Goal: Task Accomplishment & Management: Complete application form

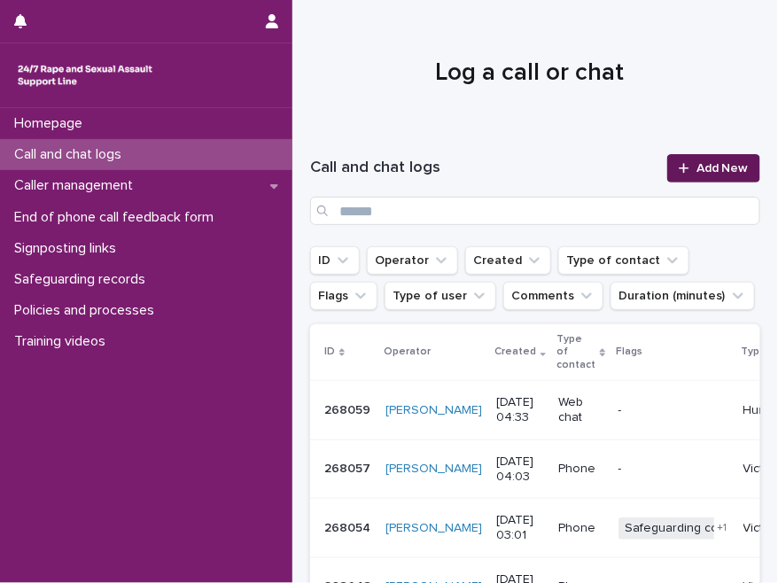
click at [719, 169] on span "Add New" at bounding box center [723, 168] width 52 height 12
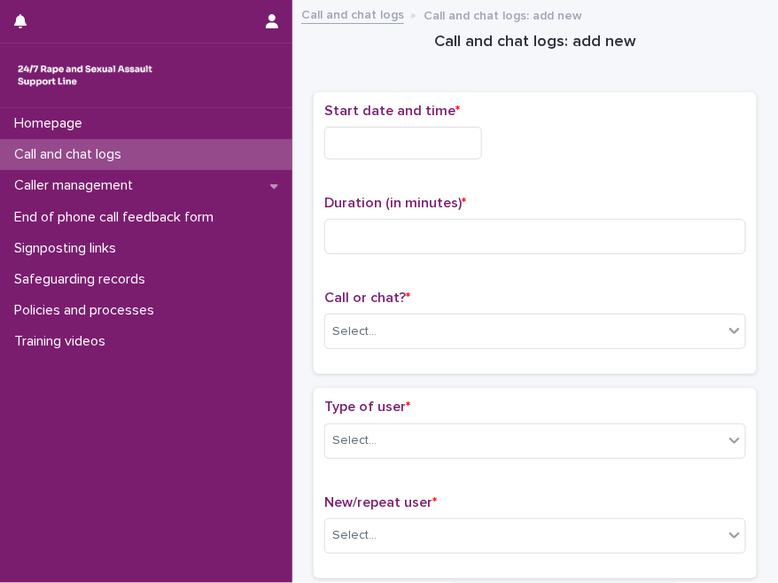
click at [374, 147] on input "text" at bounding box center [403, 143] width 158 height 33
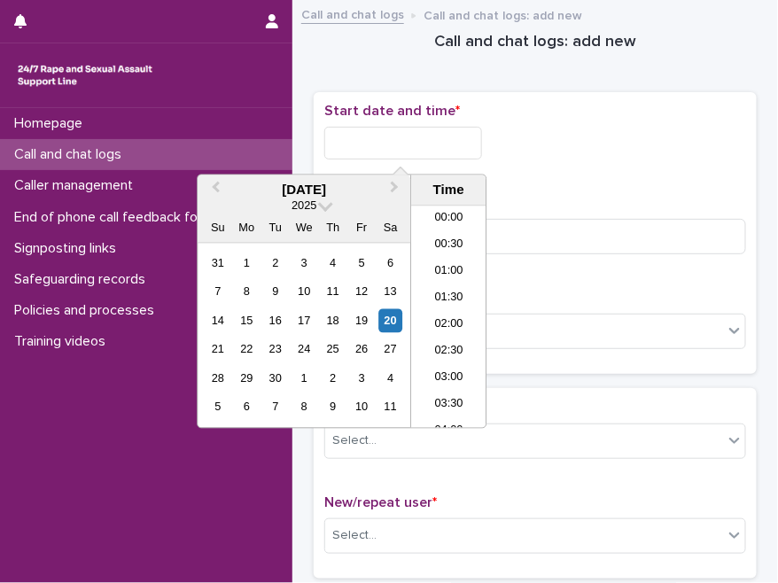
scroll to position [168, 0]
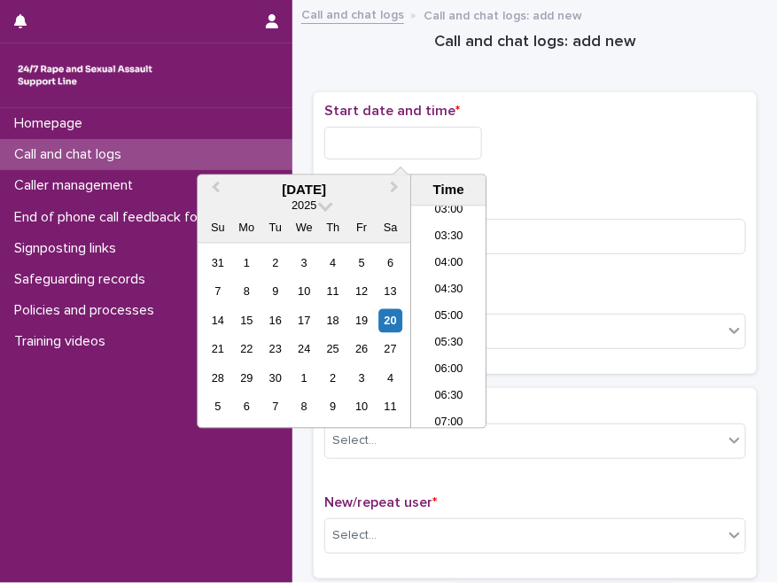
click at [449, 286] on li "04:30" at bounding box center [448, 290] width 75 height 27
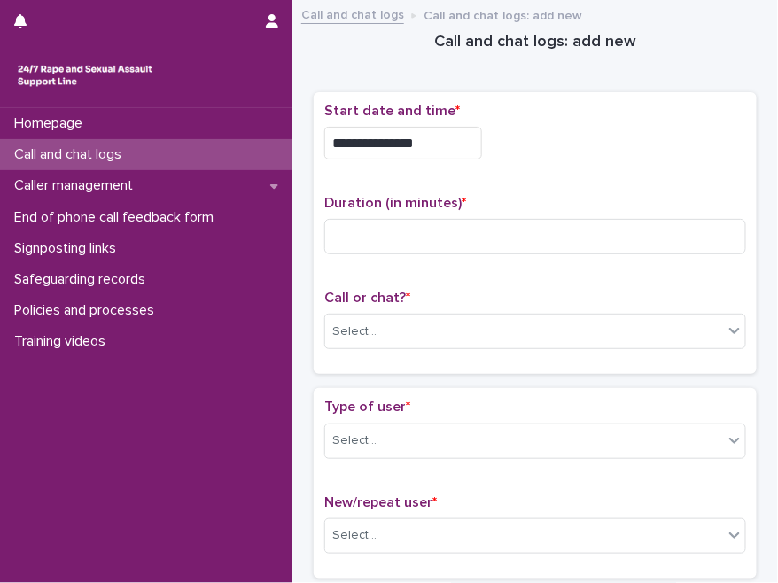
drag, startPoint x: 407, startPoint y: 138, endPoint x: 457, endPoint y: 144, distance: 50.0
click at [457, 144] on input "**********" at bounding box center [403, 143] width 158 height 33
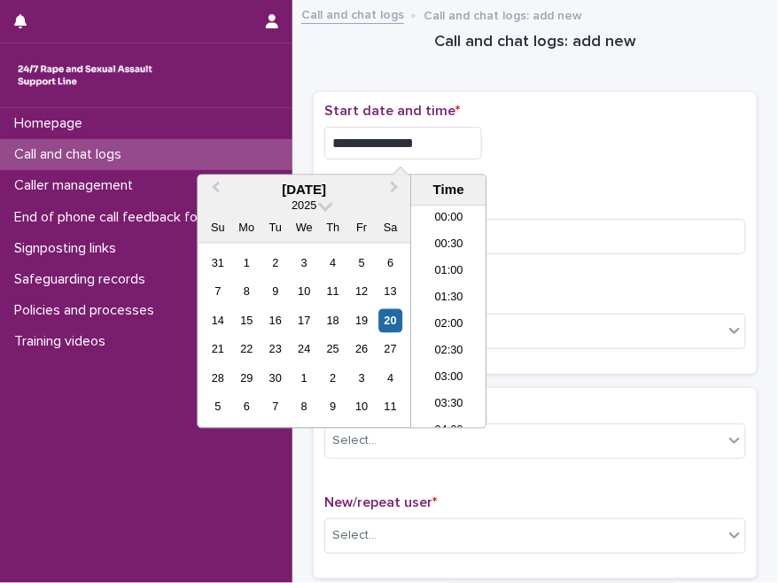
scroll to position [142, 0]
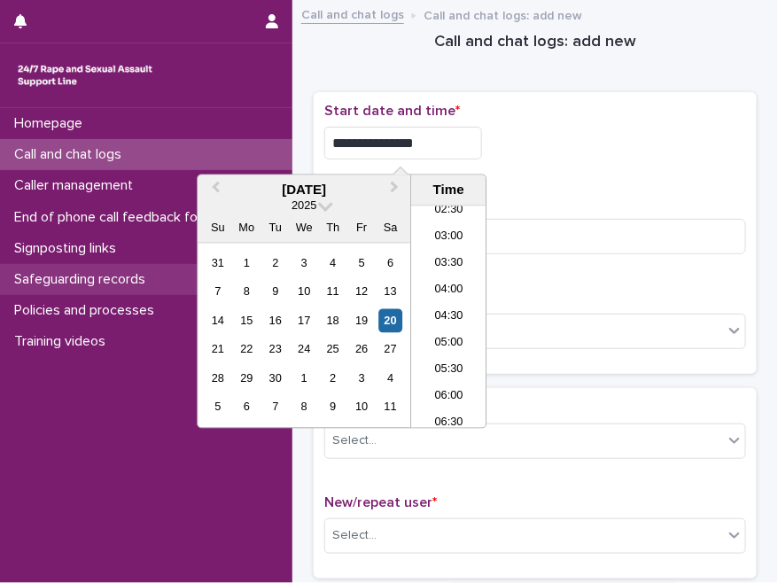
type input "**********"
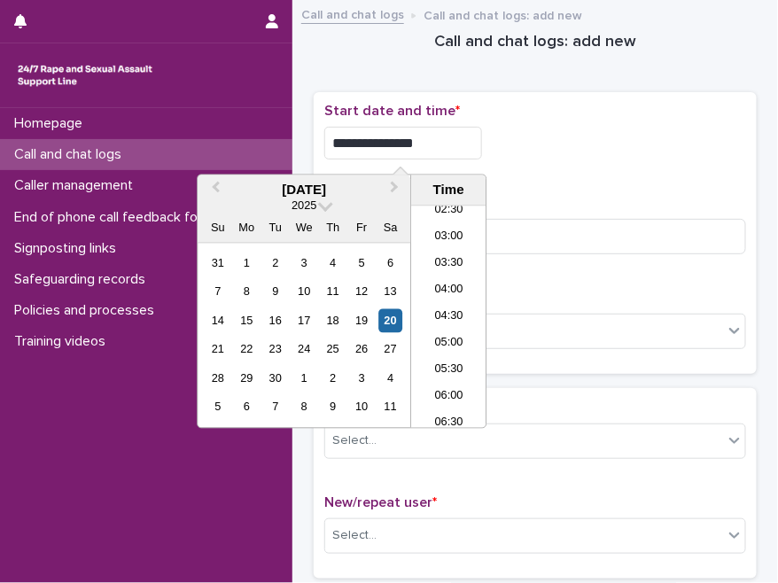
click at [648, 198] on p "Duration (in minutes) *" at bounding box center [535, 203] width 422 height 17
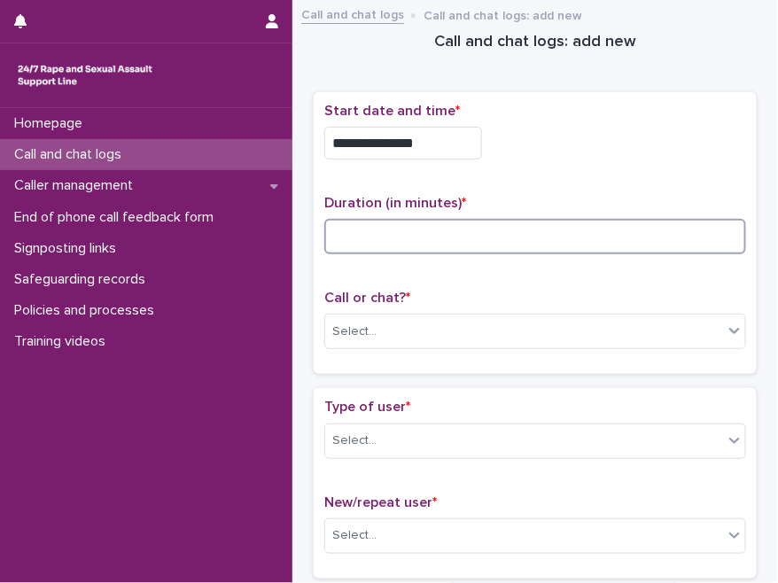
click at [617, 238] on input at bounding box center [535, 236] width 422 height 35
type input "**"
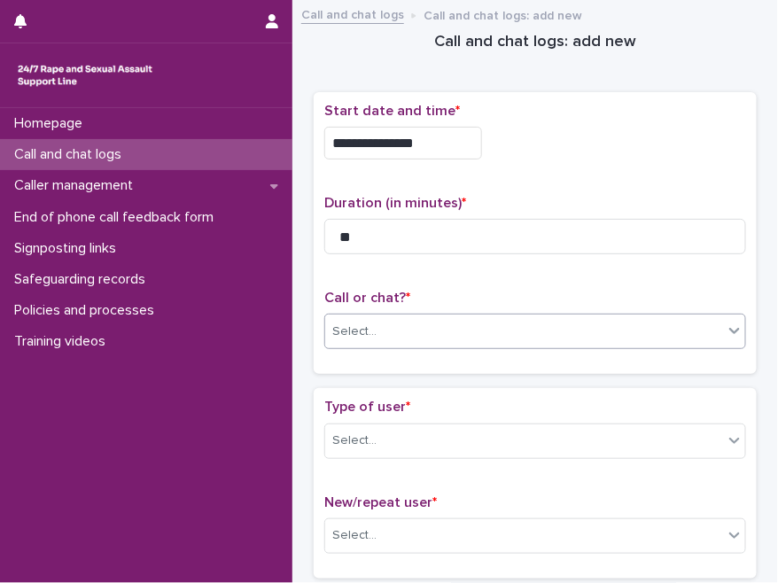
click at [536, 333] on div "Select..." at bounding box center [524, 331] width 398 height 29
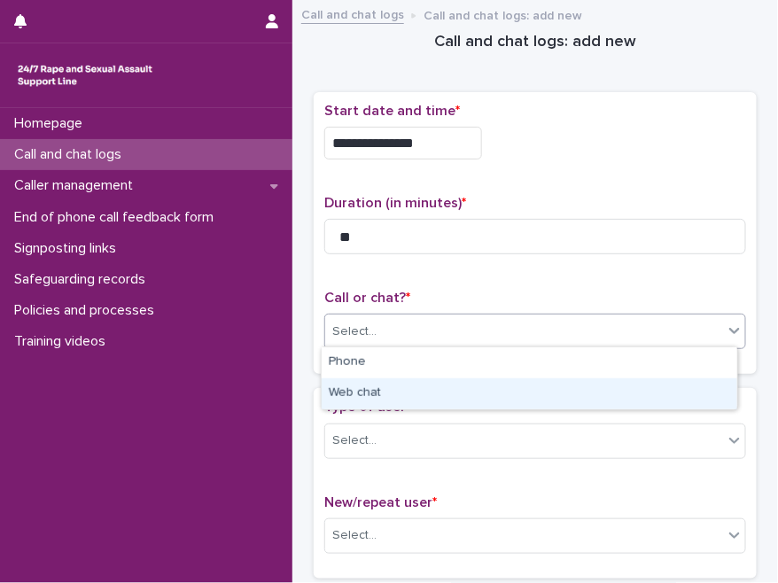
click at [357, 391] on div "Web chat" at bounding box center [530, 394] width 416 height 31
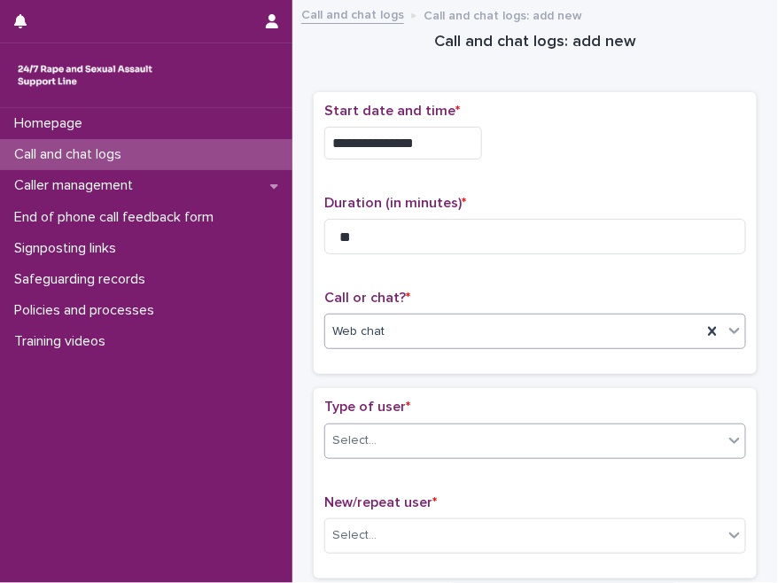
click at [390, 433] on div "Select..." at bounding box center [524, 440] width 398 height 29
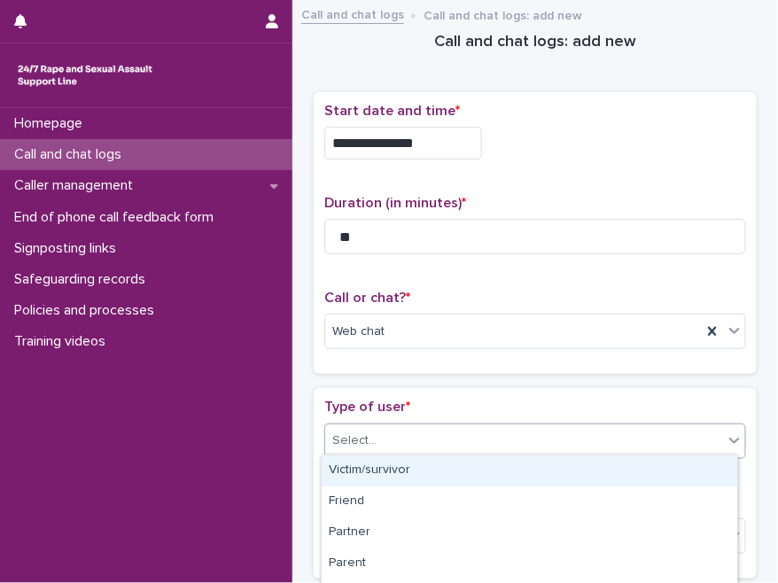
click at [388, 465] on div "Victim/survivor" at bounding box center [530, 471] width 416 height 31
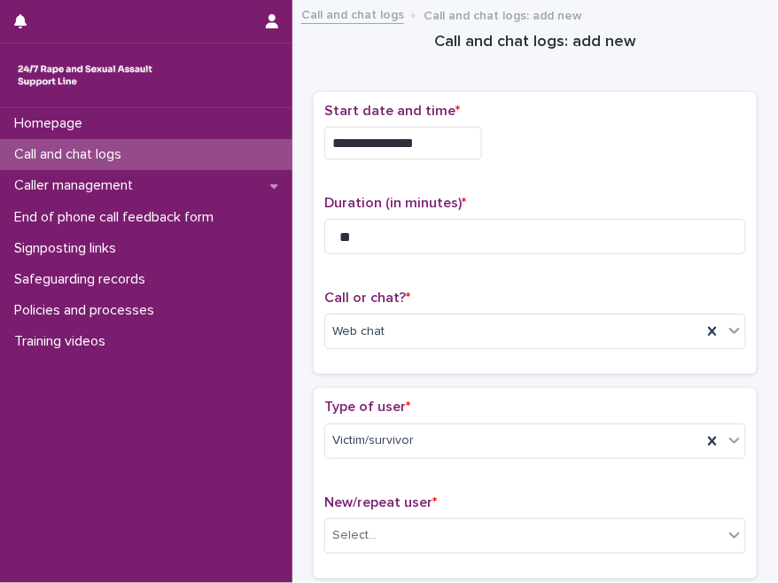
click at [433, 388] on div "Type of user * Victim/survivor New/repeat user * Select..." at bounding box center [535, 483] width 443 height 190
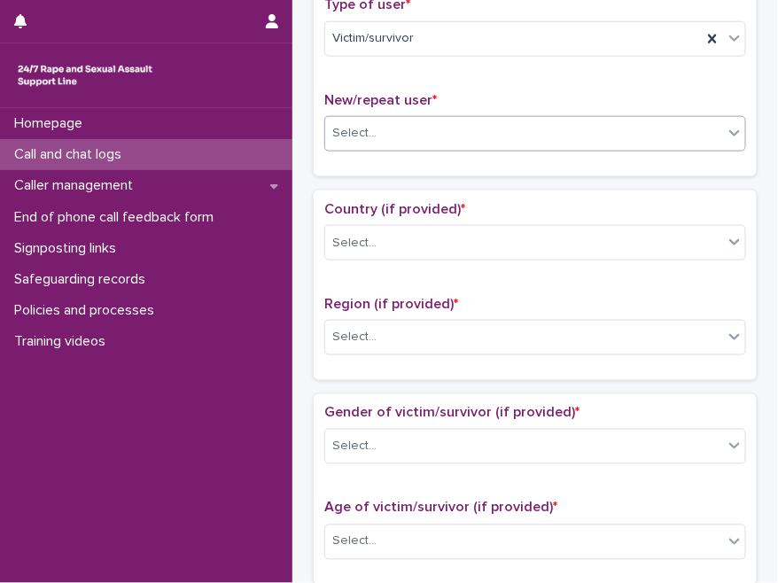
click at [394, 141] on div "Select..." at bounding box center [524, 133] width 398 height 29
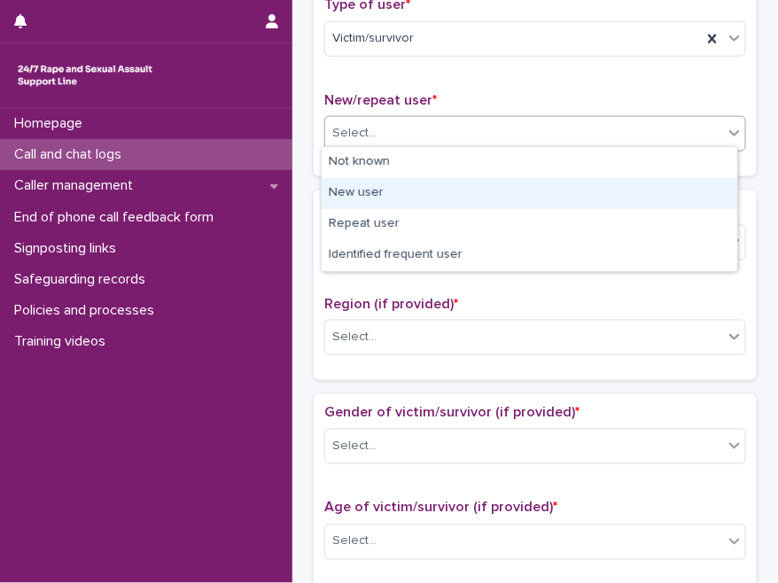
click at [379, 189] on div "New user" at bounding box center [530, 193] width 416 height 31
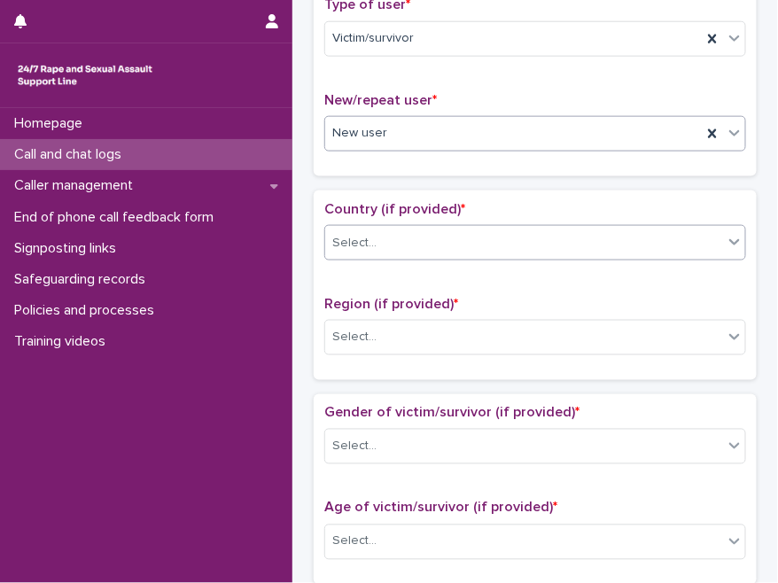
click at [394, 242] on div "Select..." at bounding box center [524, 243] width 398 height 29
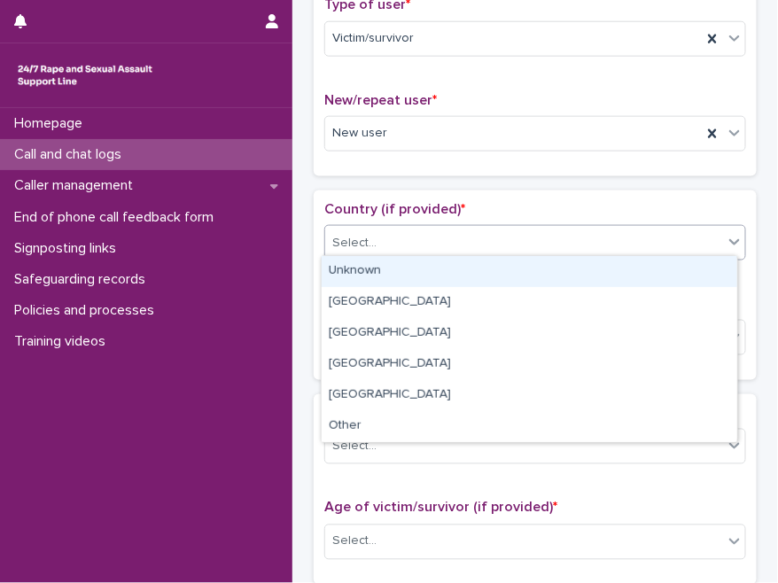
click at [381, 272] on div "Unknown" at bounding box center [530, 271] width 416 height 31
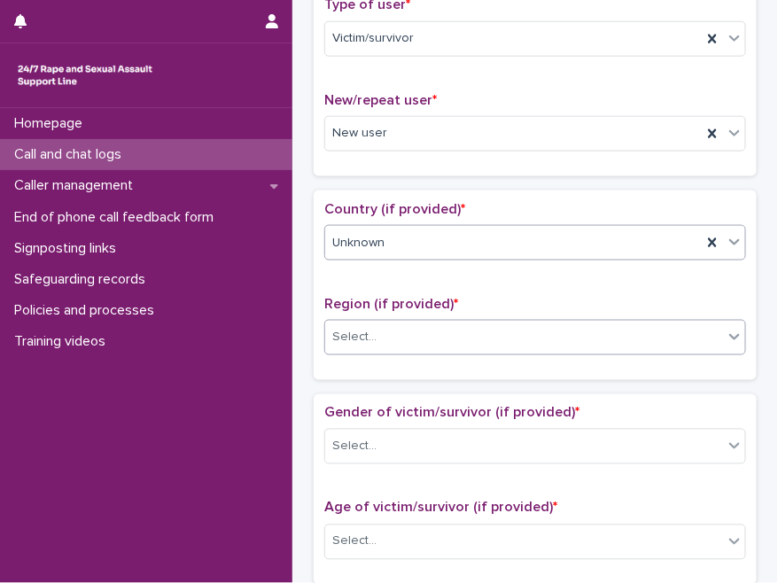
click at [394, 324] on div "Select..." at bounding box center [524, 338] width 398 height 29
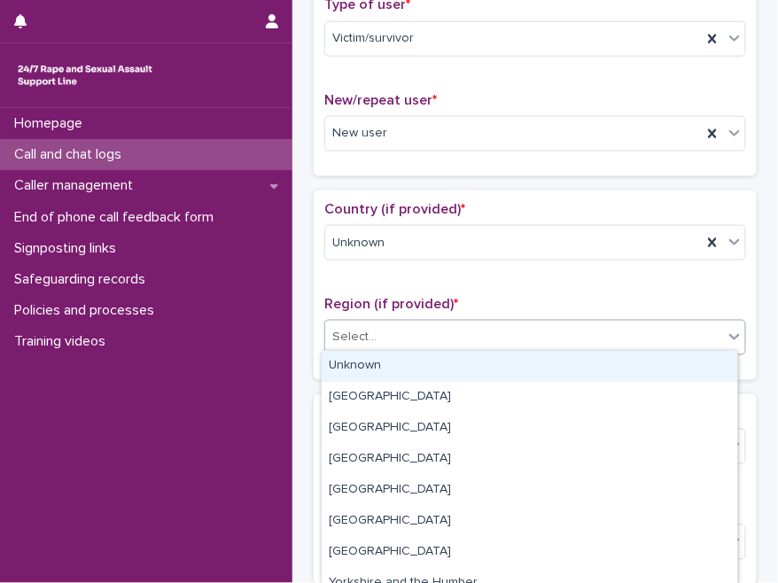
click at [383, 361] on div "Unknown" at bounding box center [530, 366] width 416 height 31
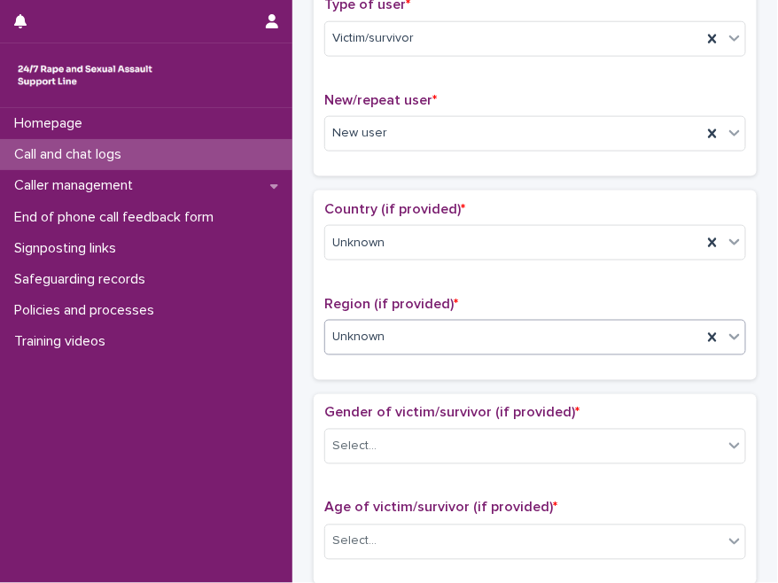
click at [412, 300] on span "Region (if provided) *" at bounding box center [391, 304] width 134 height 14
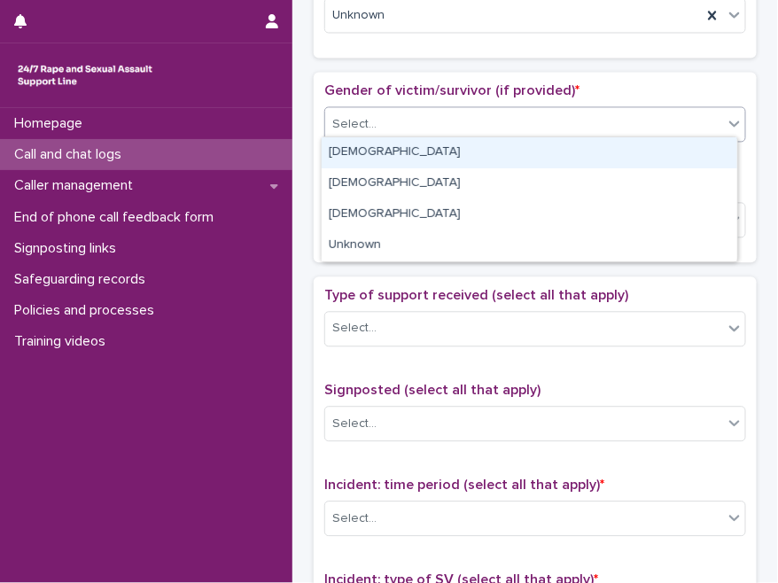
click at [396, 132] on div "Select..." at bounding box center [524, 124] width 398 height 29
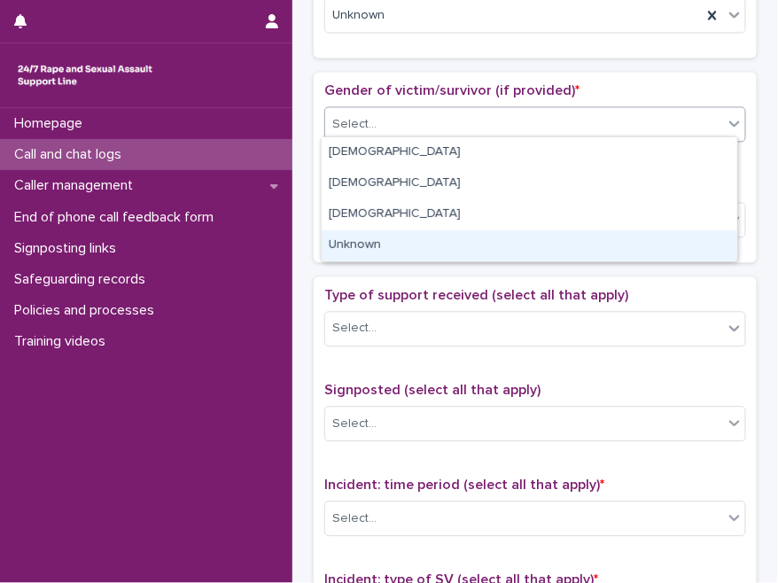
click at [381, 251] on div "Unknown" at bounding box center [530, 245] width 416 height 31
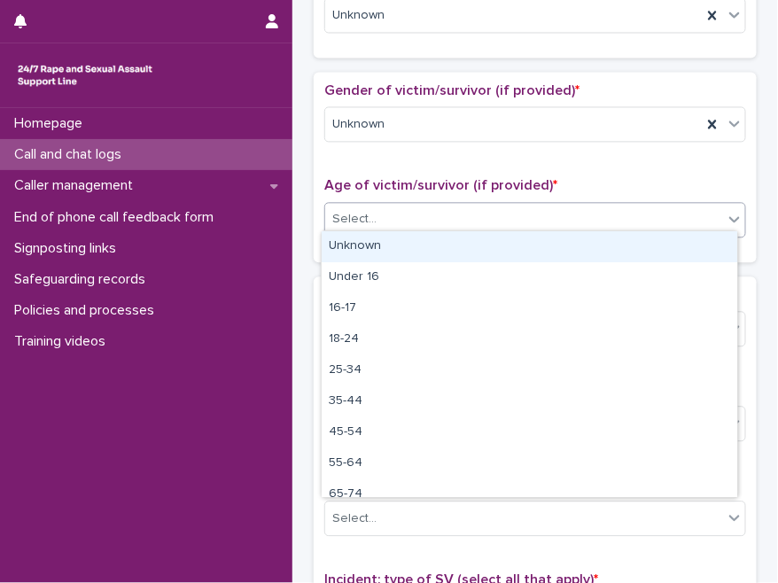
click at [390, 213] on div "Select..." at bounding box center [524, 219] width 398 height 29
click at [385, 247] on div "Unknown" at bounding box center [530, 246] width 416 height 31
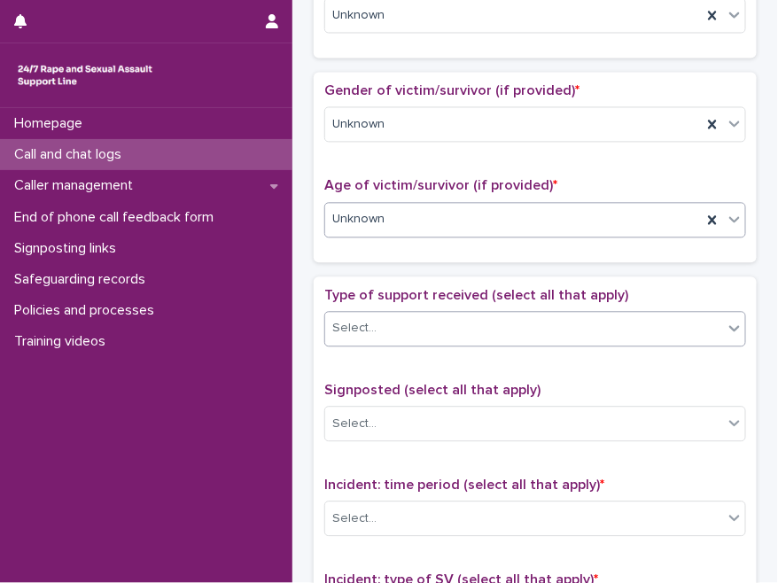
click at [401, 318] on div "Select..." at bounding box center [524, 328] width 398 height 29
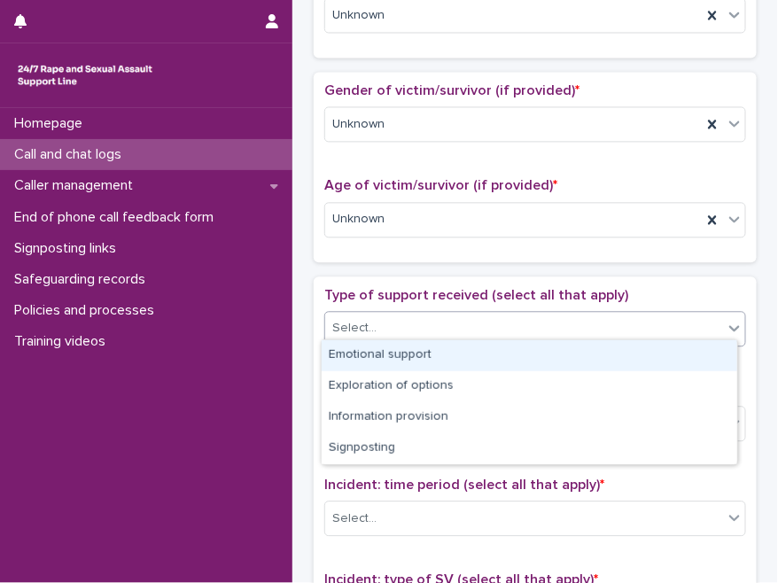
click at [395, 351] on div "Emotional support" at bounding box center [530, 355] width 416 height 31
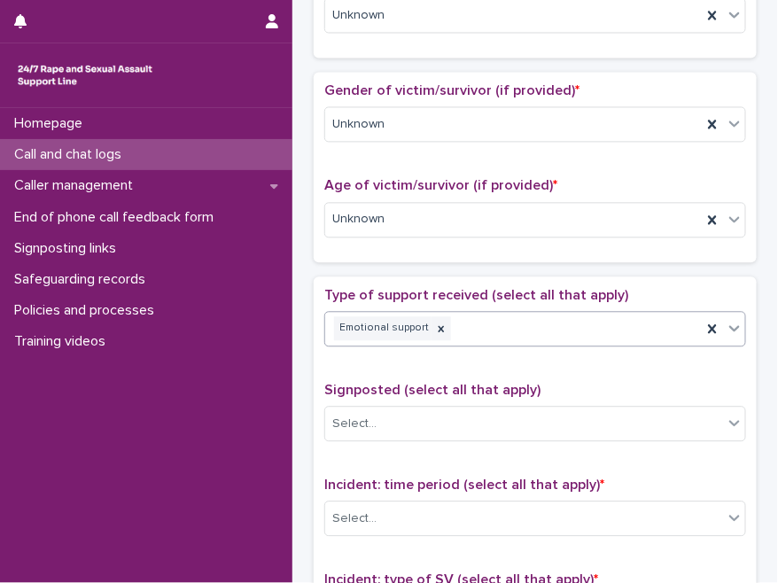
click at [425, 290] on span "Type of support received (select all that apply)" at bounding box center [476, 295] width 304 height 14
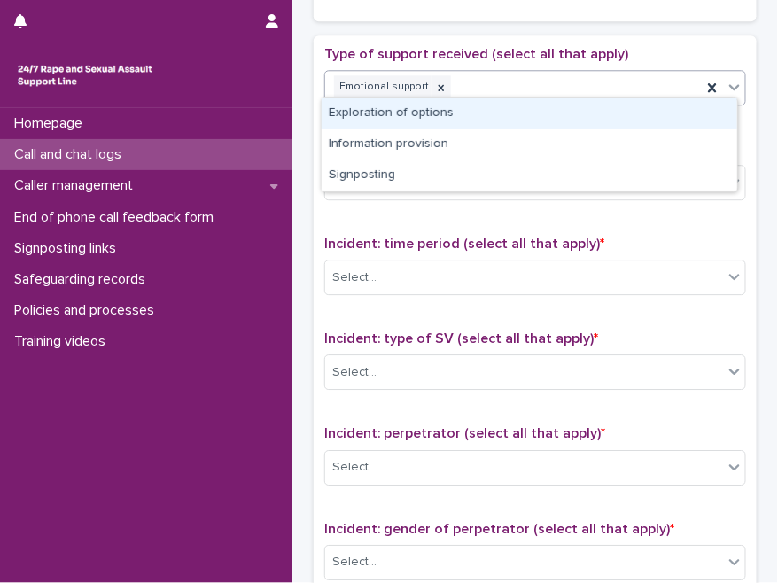
click at [529, 97] on body "**********" at bounding box center [389, 291] width 778 height 583
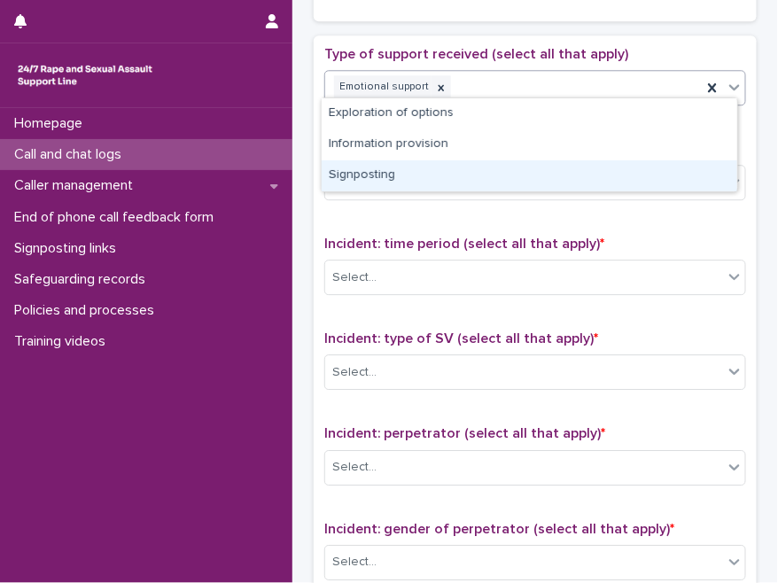
click at [438, 179] on div "Signposting" at bounding box center [530, 175] width 416 height 31
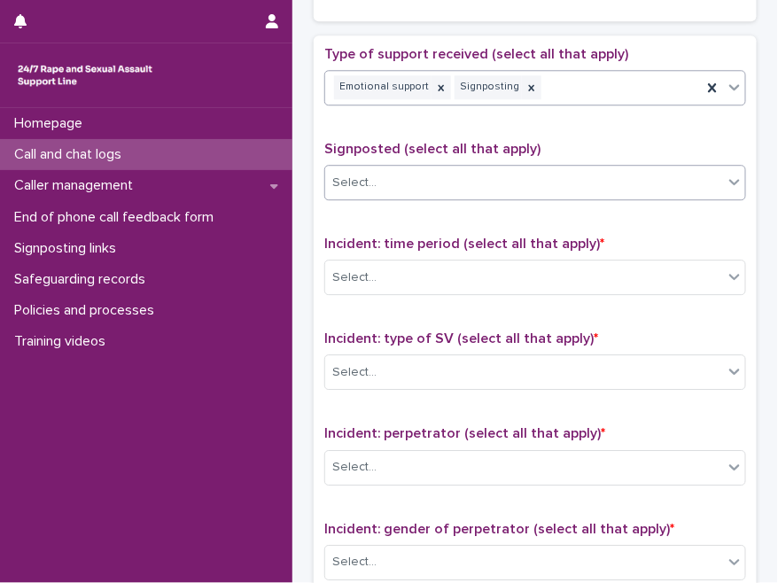
click at [445, 169] on div "Select..." at bounding box center [524, 182] width 398 height 29
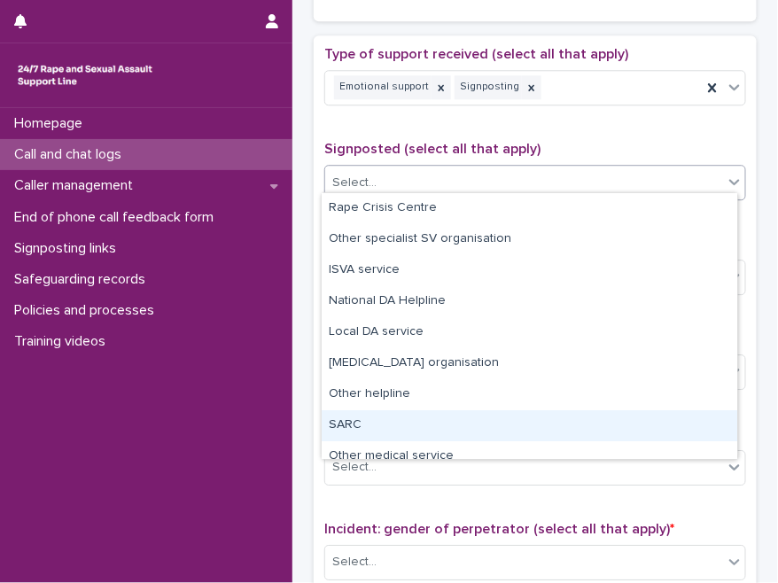
click at [379, 427] on div "SARC" at bounding box center [530, 425] width 416 height 31
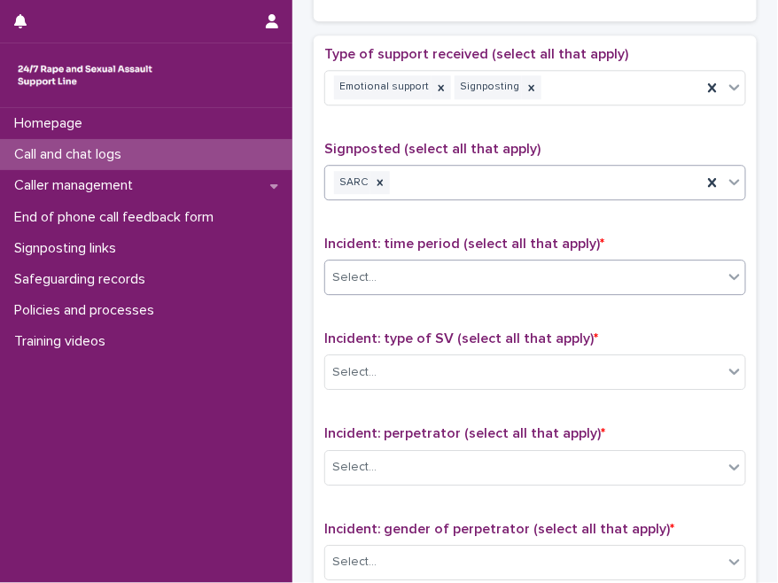
click at [412, 268] on div "Select..." at bounding box center [524, 277] width 398 height 29
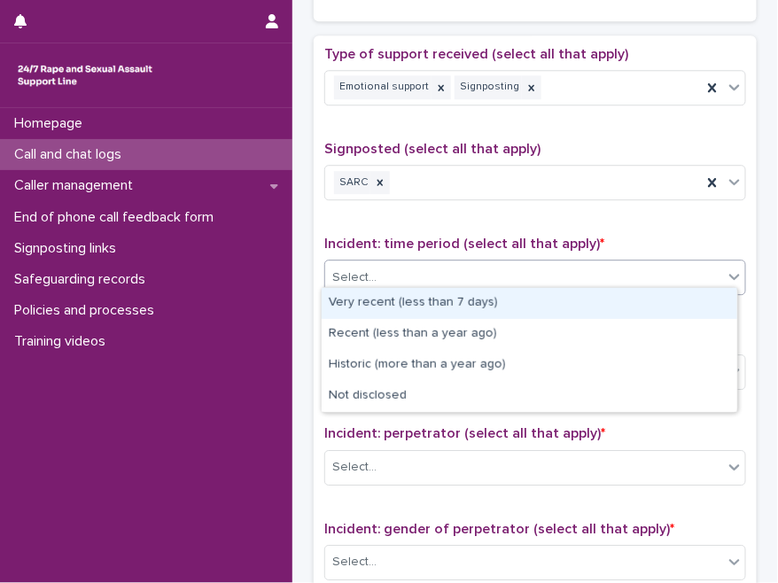
click at [405, 302] on div "Very recent (less than 7 days)" at bounding box center [530, 303] width 416 height 31
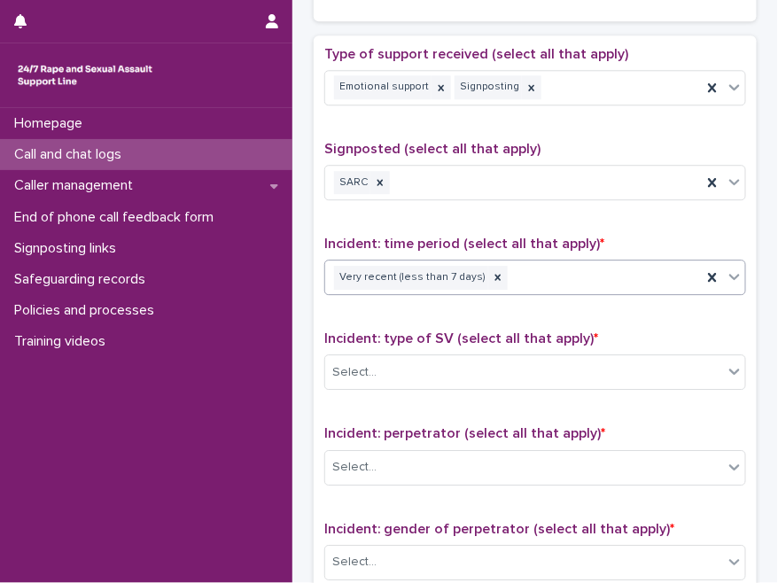
click at [408, 332] on span "Incident: type of SV (select all that apply) *" at bounding box center [461, 339] width 274 height 14
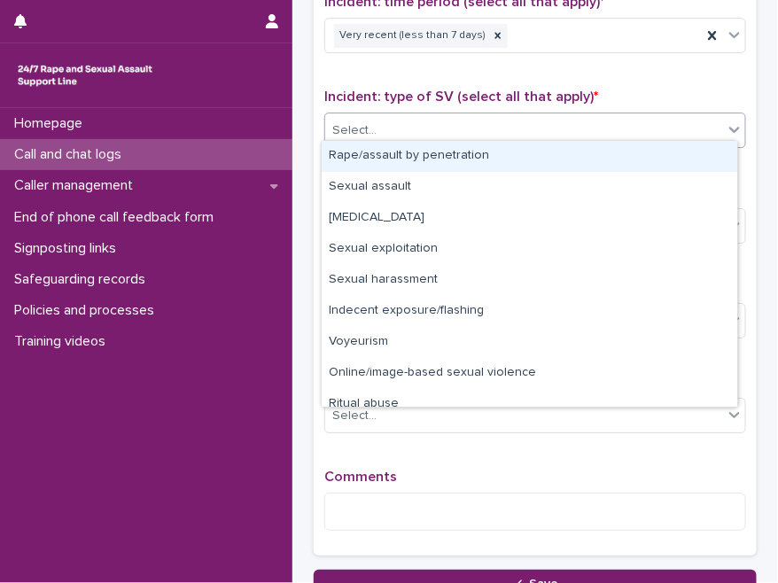
click at [422, 136] on div "Select..." at bounding box center [524, 130] width 398 height 29
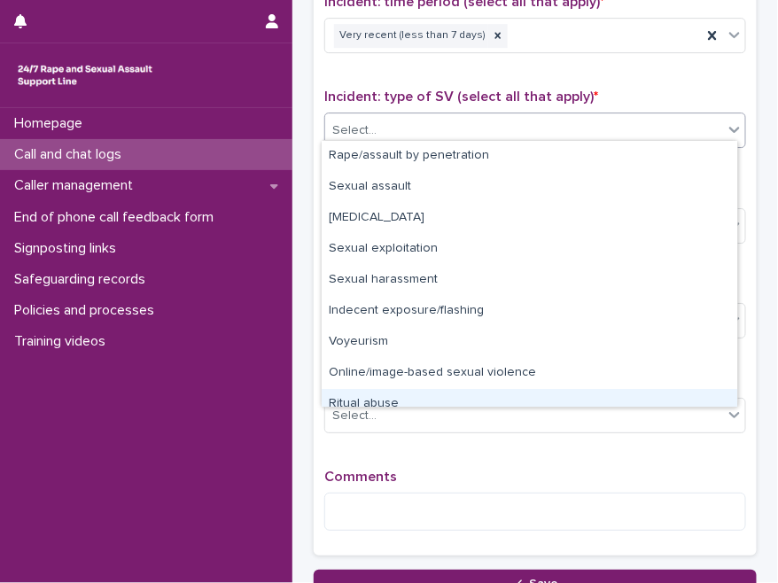
scroll to position [43, 0]
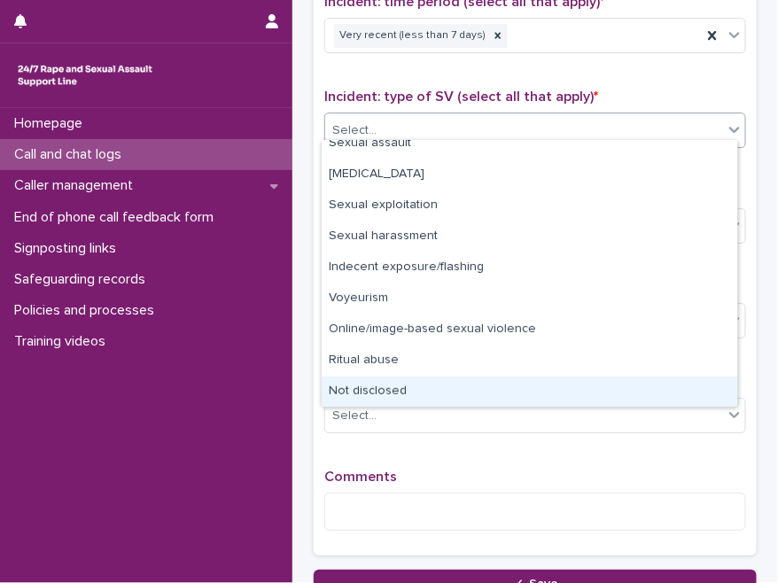
click at [370, 391] on div "Not disclosed" at bounding box center [530, 392] width 416 height 31
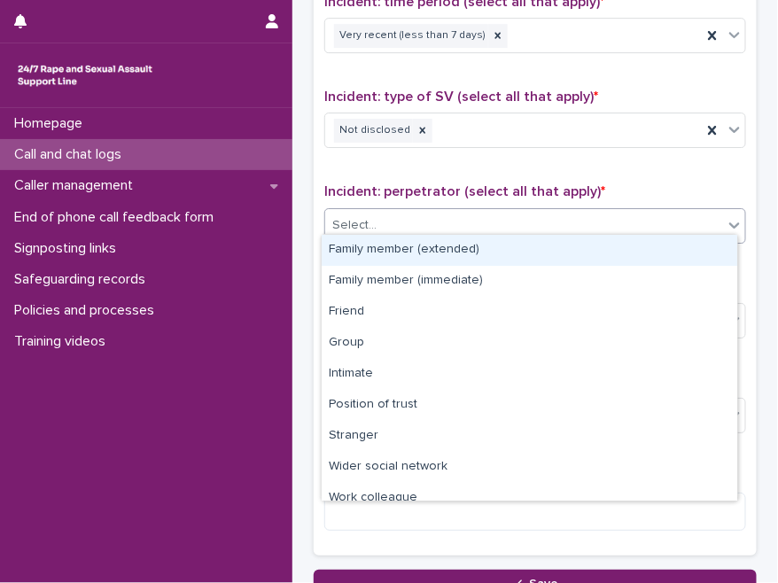
click at [436, 211] on div "Select..." at bounding box center [524, 225] width 398 height 29
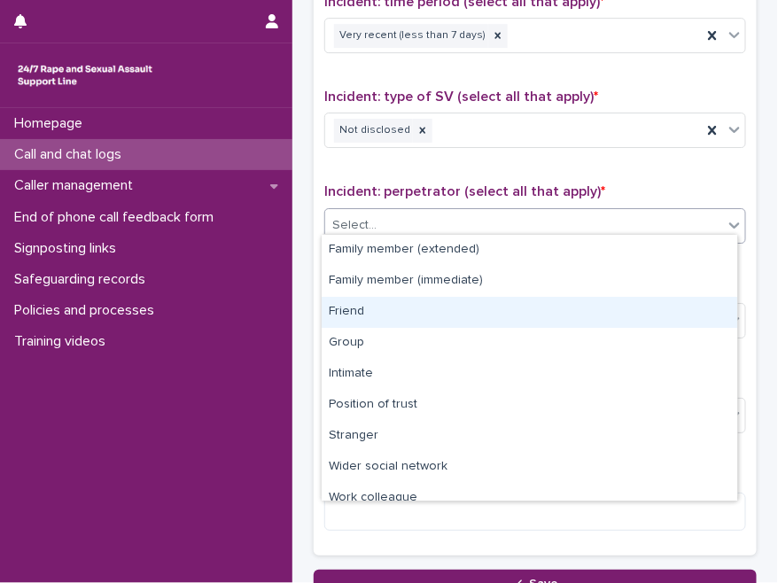
scroll to position [74, 0]
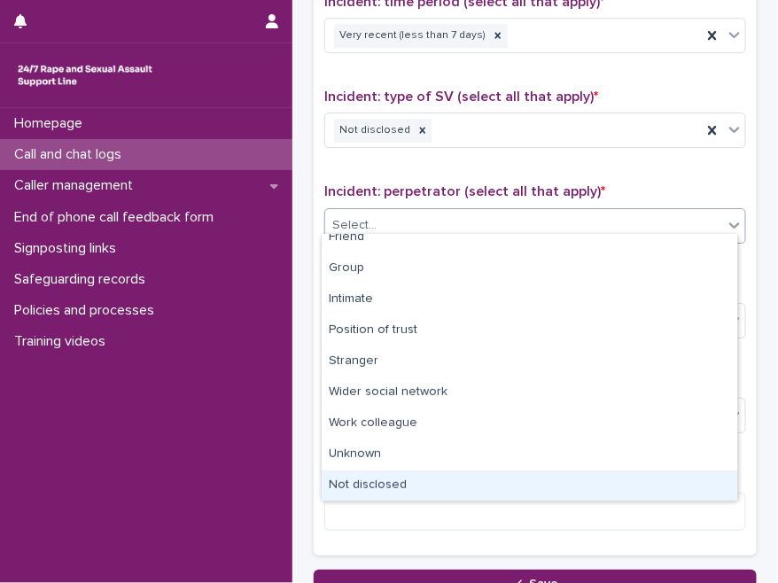
click at [391, 491] on div "Not disclosed" at bounding box center [530, 486] width 416 height 31
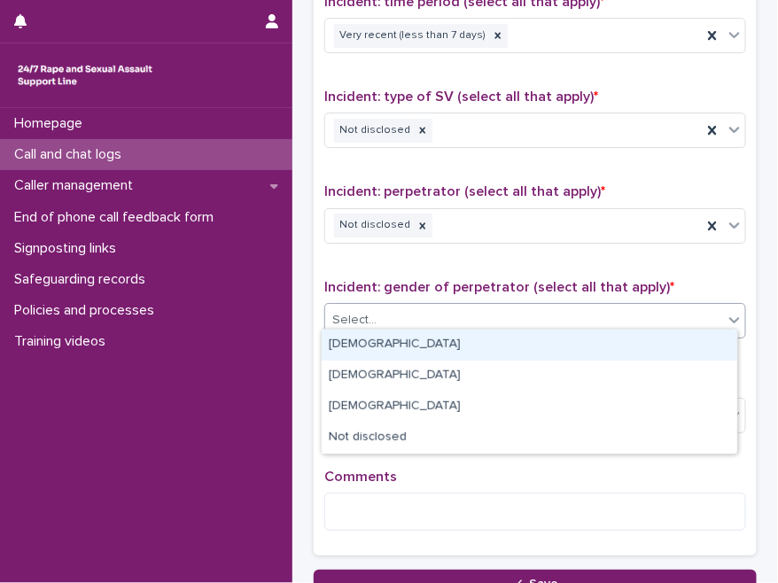
click at [422, 306] on div "Select..." at bounding box center [524, 320] width 398 height 29
click at [386, 345] on div "[DEMOGRAPHIC_DATA]" at bounding box center [530, 345] width 416 height 31
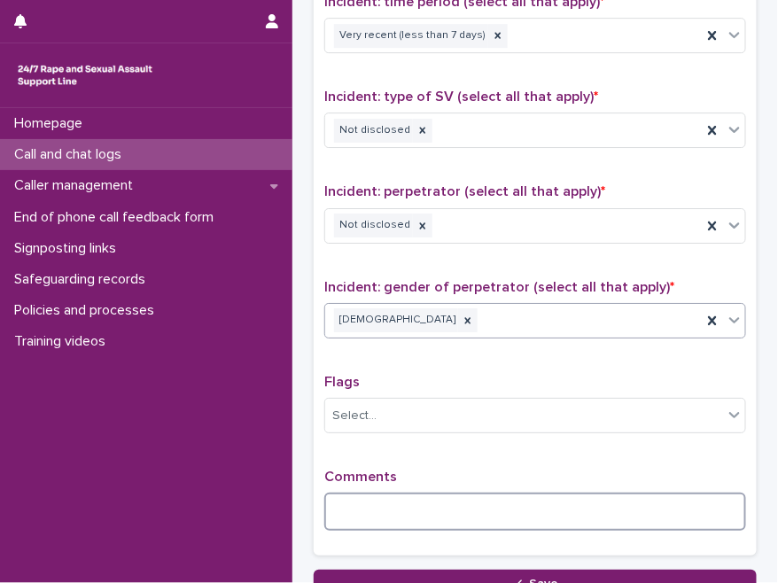
click at [393, 502] on textarea at bounding box center [535, 511] width 422 height 37
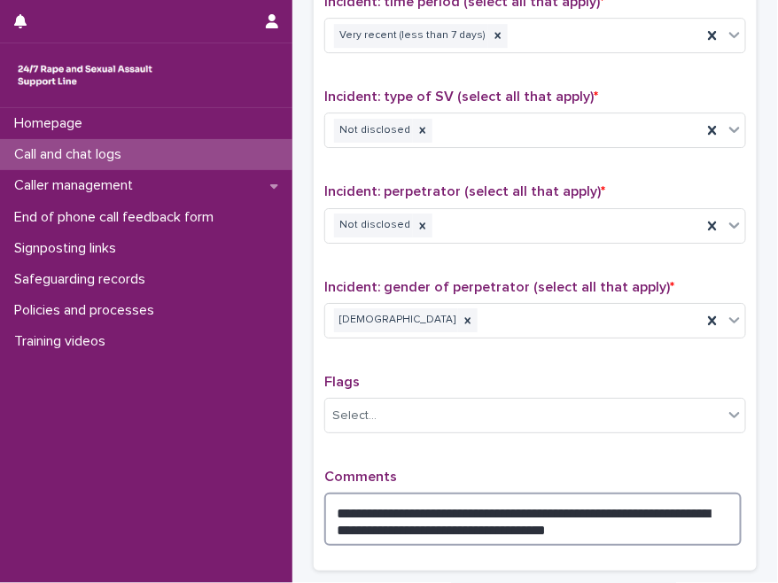
scroll to position [1367, 0]
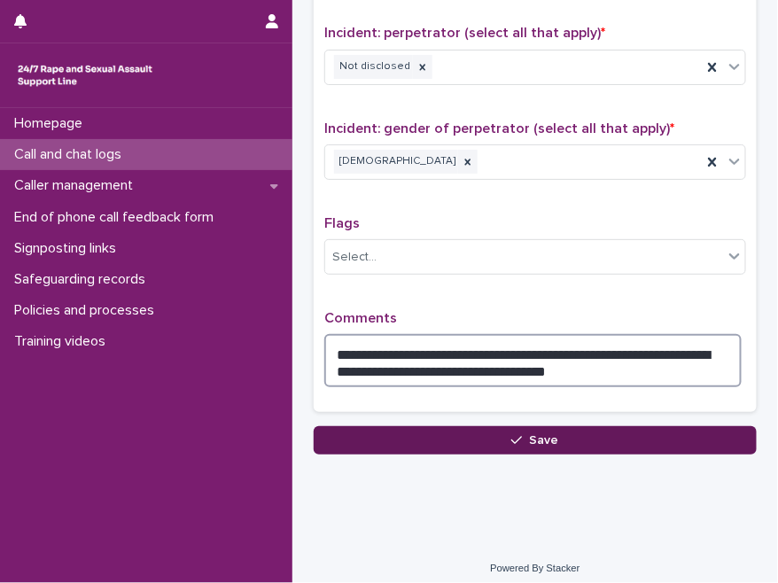
type textarea "**********"
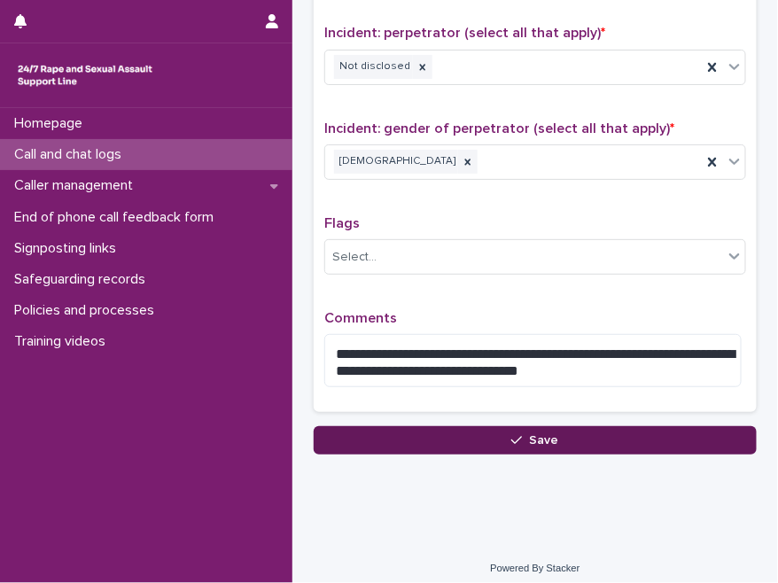
click at [519, 434] on div "button" at bounding box center [520, 440] width 18 height 12
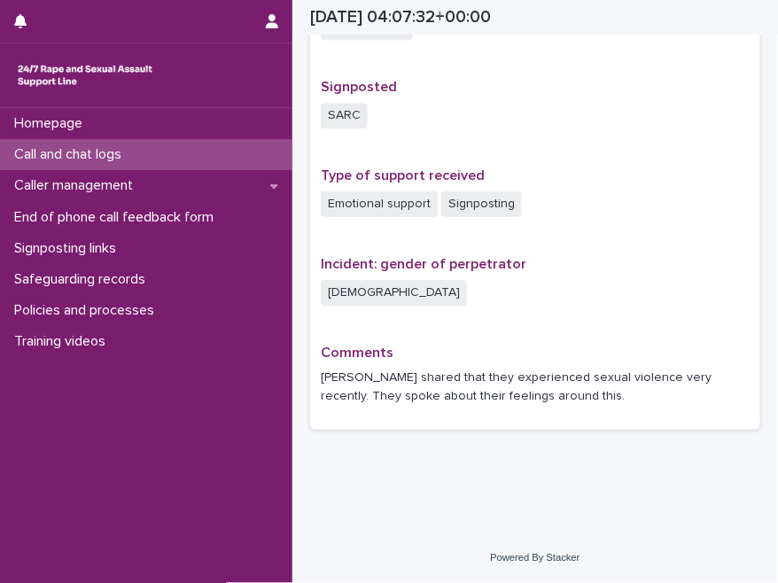
scroll to position [1112, 0]
click at [78, 162] on p "Call and chat logs" at bounding box center [71, 154] width 129 height 17
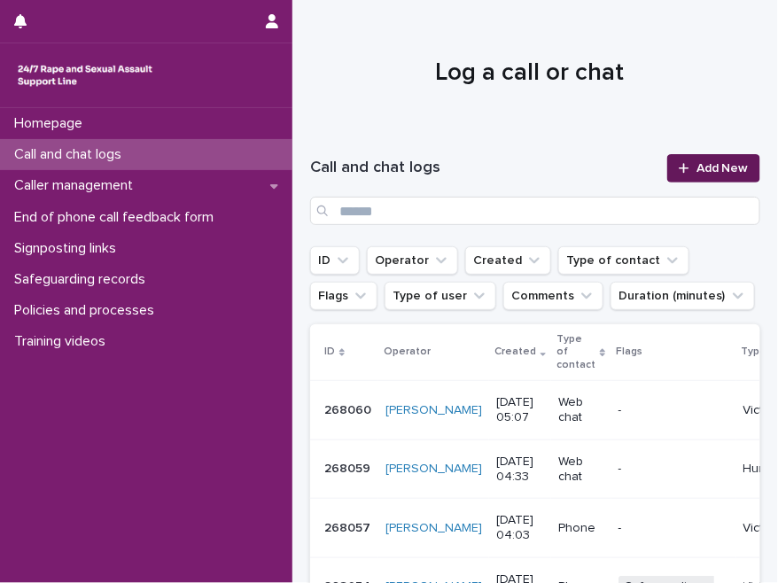
click at [722, 169] on span "Add New" at bounding box center [723, 168] width 52 height 12
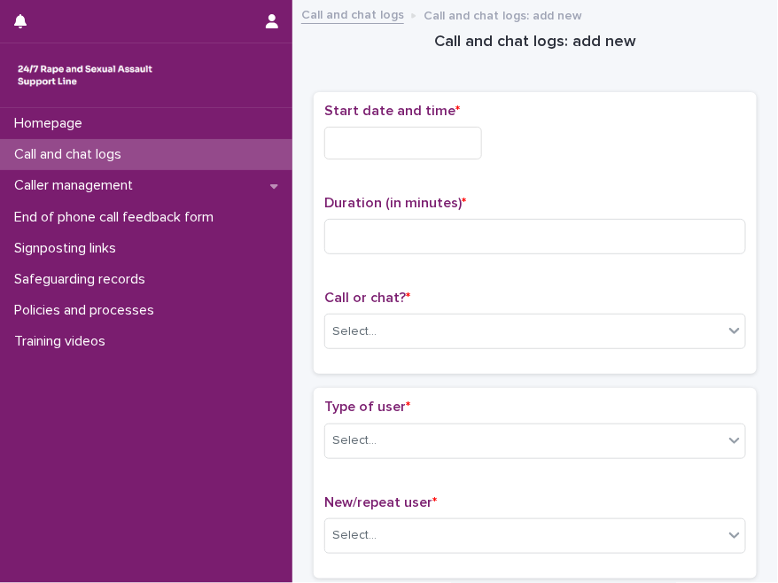
click at [391, 144] on input "text" at bounding box center [403, 143] width 158 height 33
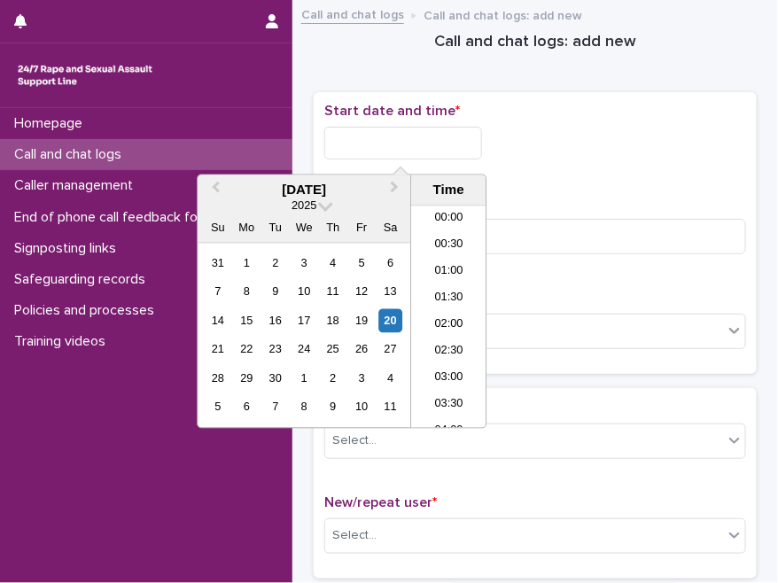
scroll to position [168, 0]
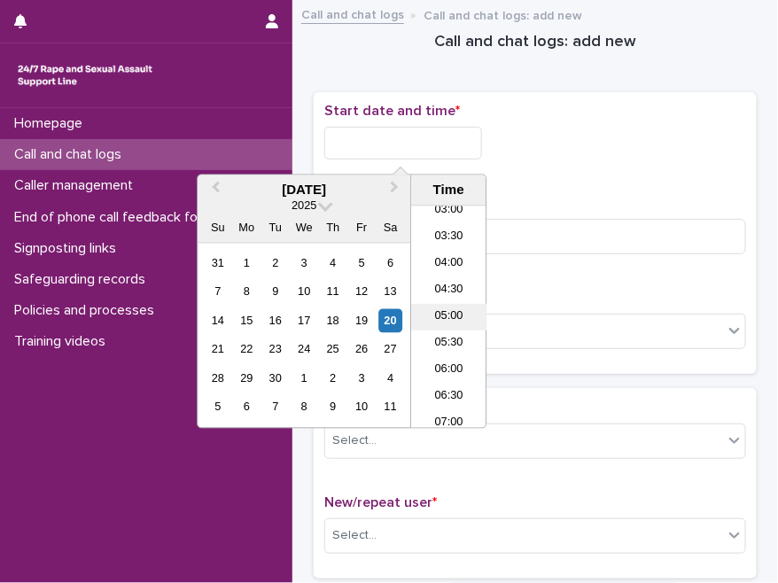
click at [449, 314] on li "05:00" at bounding box center [448, 317] width 75 height 27
drag, startPoint x: 404, startPoint y: 147, endPoint x: 425, endPoint y: 147, distance: 20.4
click at [425, 147] on input "**********" at bounding box center [403, 143] width 158 height 33
type input "**********"
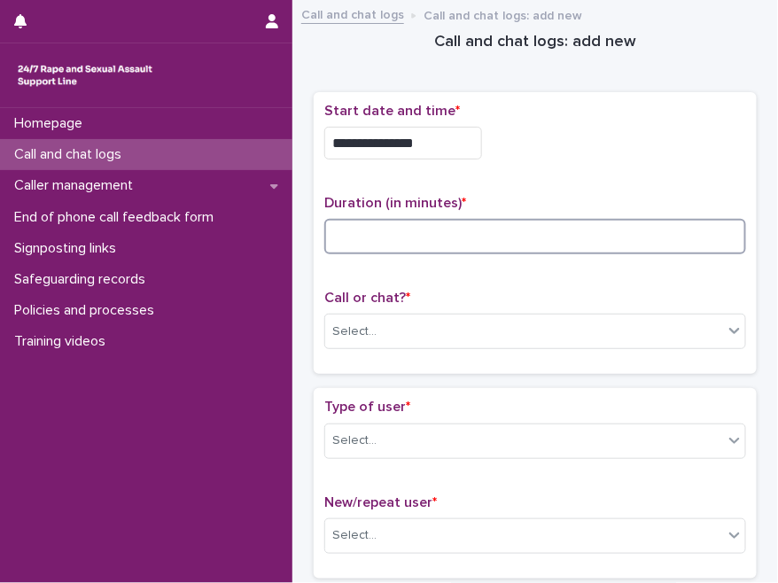
click at [534, 219] on input at bounding box center [535, 236] width 422 height 35
type input "*"
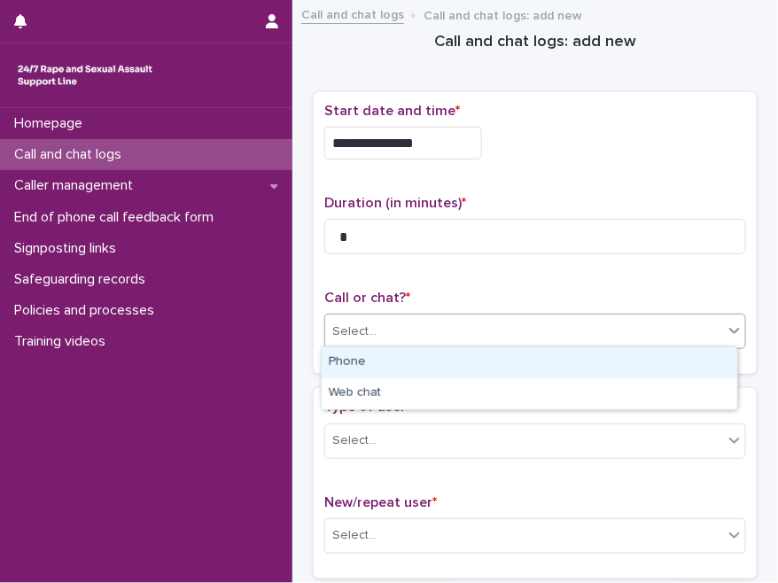
click at [522, 332] on div "Select..." at bounding box center [524, 331] width 398 height 29
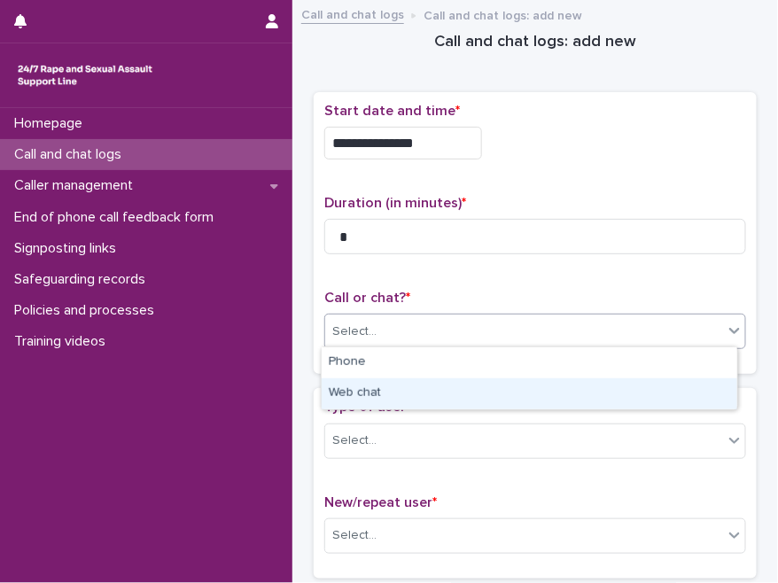
click at [381, 390] on div "Web chat" at bounding box center [530, 394] width 416 height 31
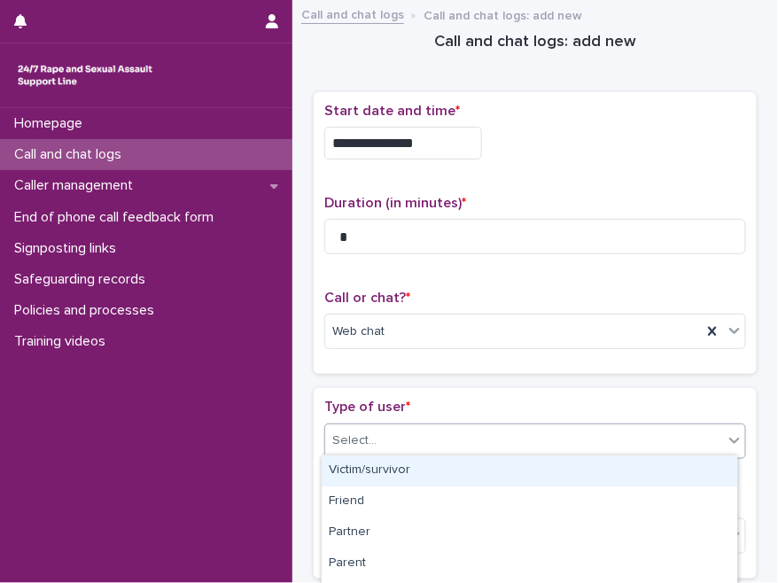
click at [376, 434] on div "Select..." at bounding box center [524, 440] width 398 height 29
type input "**"
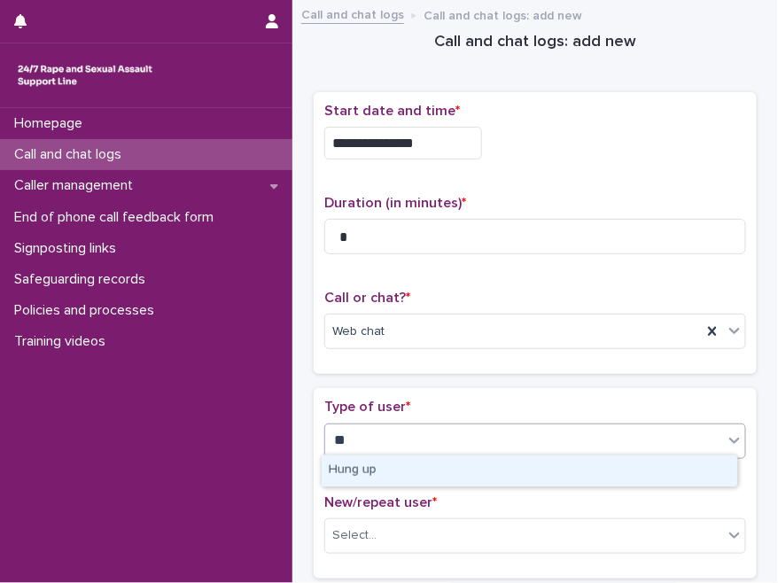
click at [370, 465] on div "Hung up" at bounding box center [530, 471] width 416 height 31
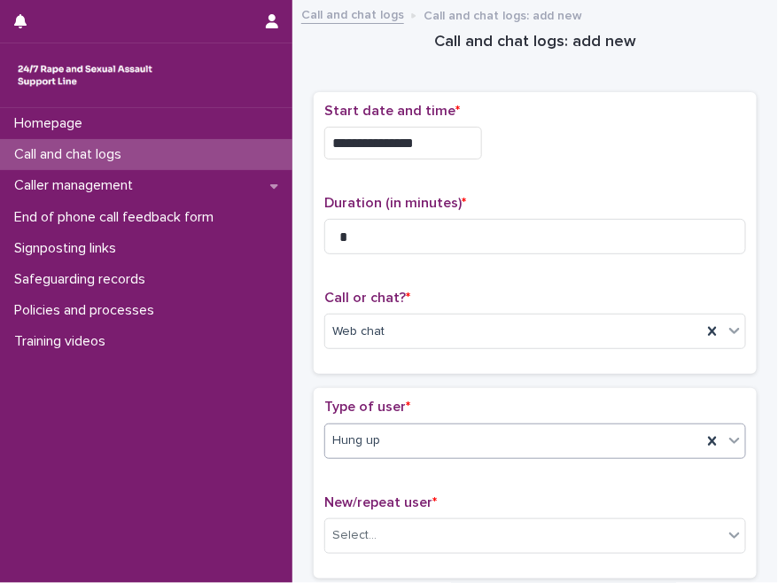
click at [358, 496] on span "New/repeat user *" at bounding box center [380, 503] width 113 height 14
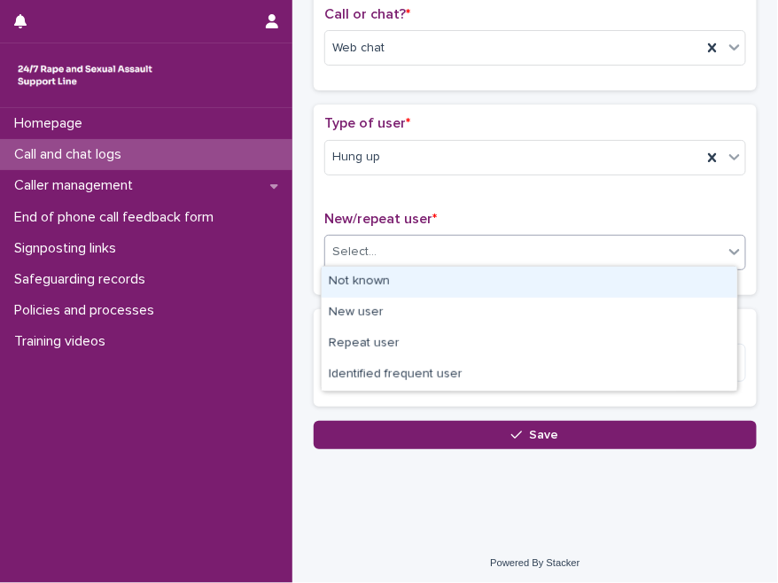
click at [386, 253] on div "Select..." at bounding box center [524, 252] width 398 height 29
click at [383, 284] on div "Not known" at bounding box center [530, 282] width 416 height 31
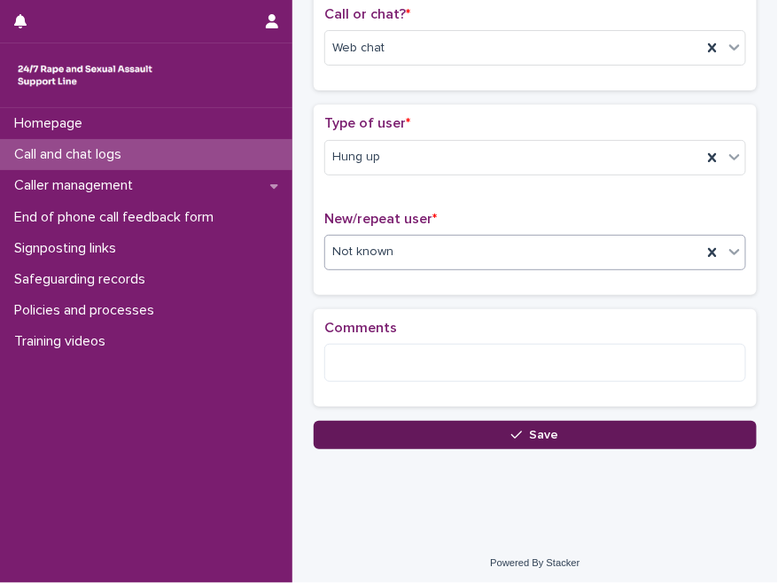
click at [430, 441] on button "Save" at bounding box center [535, 435] width 443 height 28
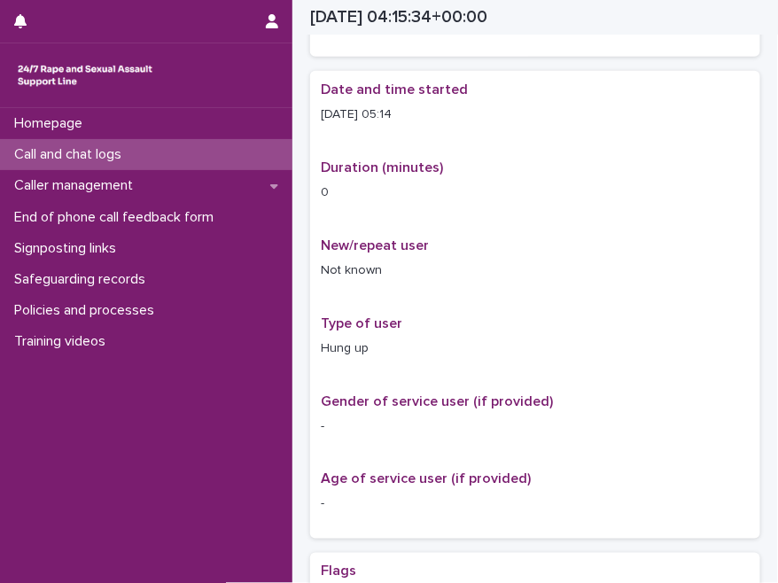
scroll to position [293, 0]
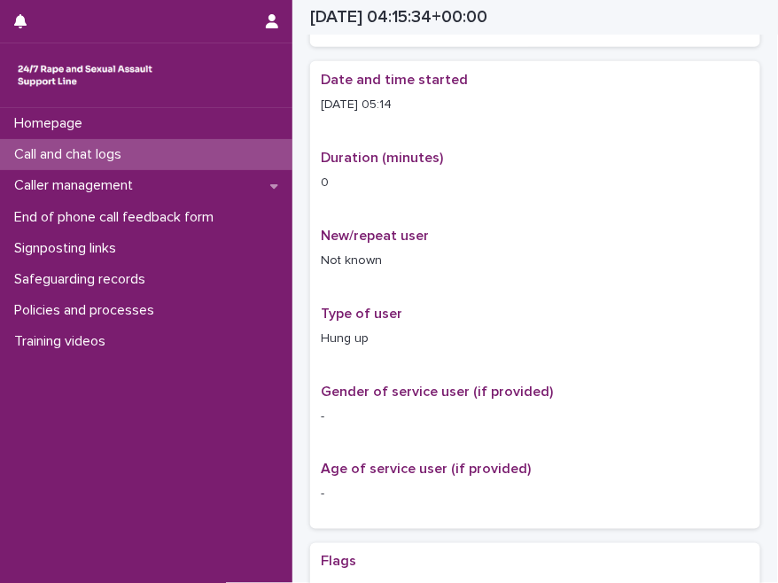
click at [656, 281] on div "New/repeat user Not known" at bounding box center [535, 256] width 429 height 57
click at [141, 154] on div "Call and chat logs" at bounding box center [146, 154] width 293 height 31
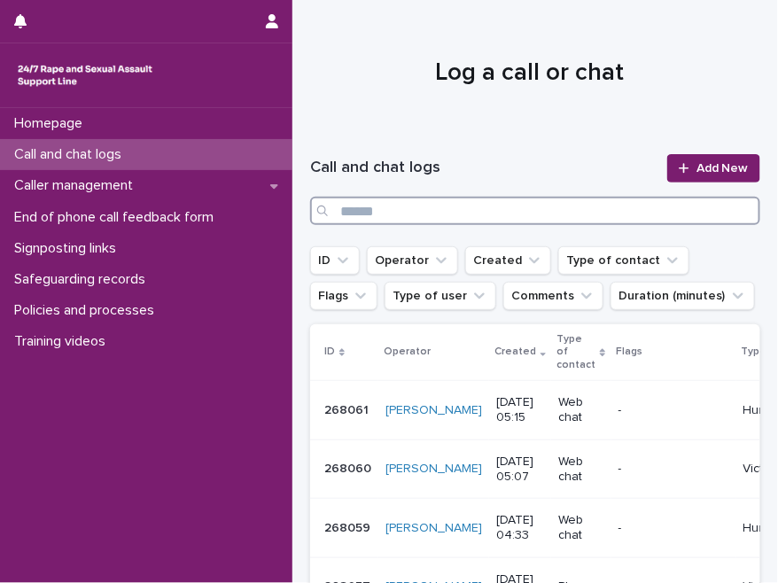
click at [453, 203] on input "Search" at bounding box center [535, 211] width 450 height 28
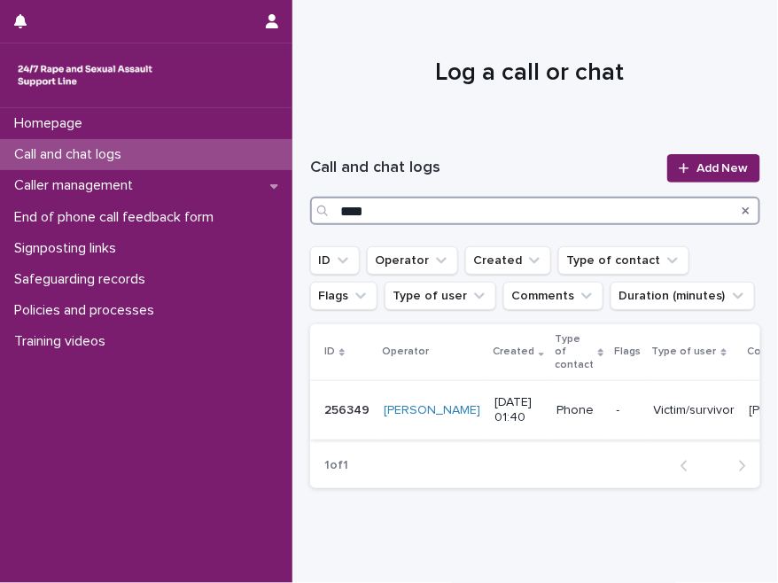
type input "****"
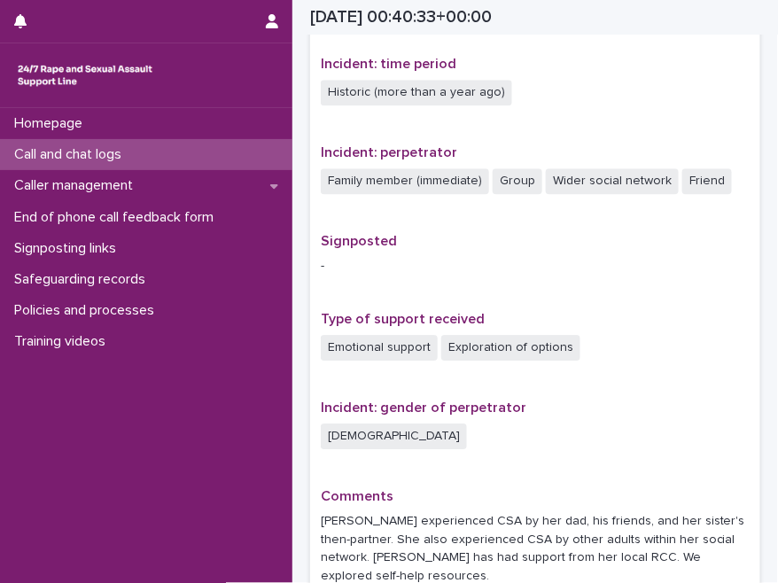
scroll to position [1120, 0]
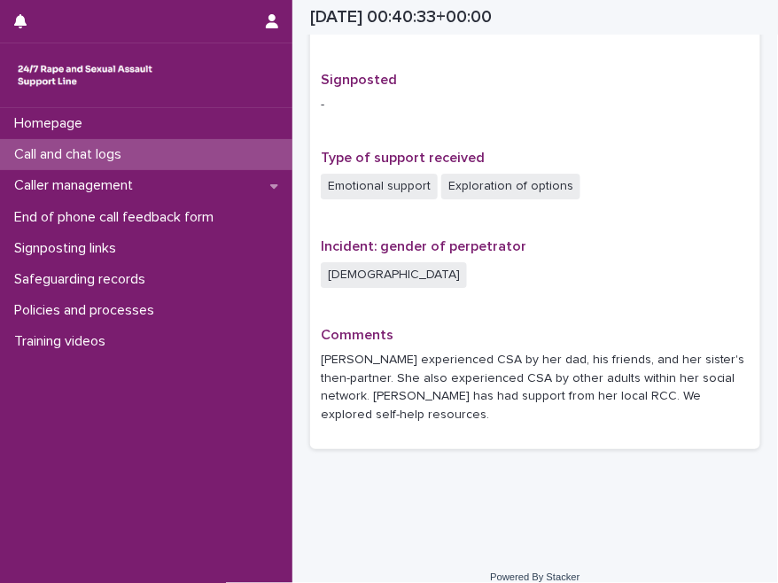
click at [436, 297] on div "Incident: gender of perpetrator [DEMOGRAPHIC_DATA]" at bounding box center [535, 271] width 429 height 67
